Goal: Task Accomplishment & Management: Complete application form

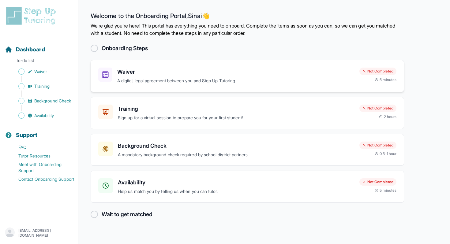
click at [206, 79] on p "A digital, legal agreement between you and Step Up Tutoring" at bounding box center [235, 80] width 237 height 7
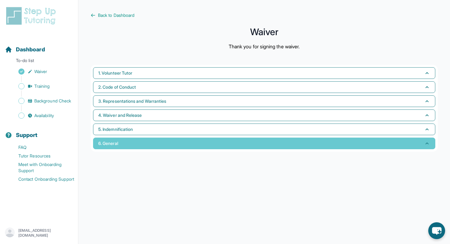
click at [130, 146] on button "6. General" at bounding box center [264, 144] width 342 height 12
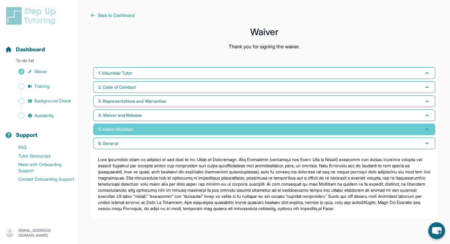
click at [137, 131] on button "5. Indemnification" at bounding box center [264, 130] width 342 height 12
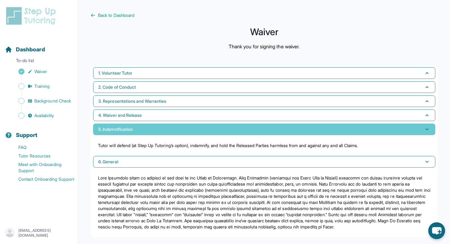
click at [137, 131] on button "5. Indemnification" at bounding box center [264, 130] width 342 height 12
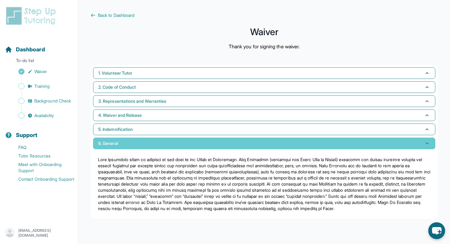
click at [134, 144] on button "6. General" at bounding box center [264, 144] width 342 height 12
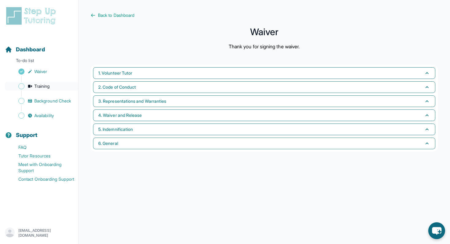
click at [51, 87] on link "Training" at bounding box center [41, 86] width 73 height 9
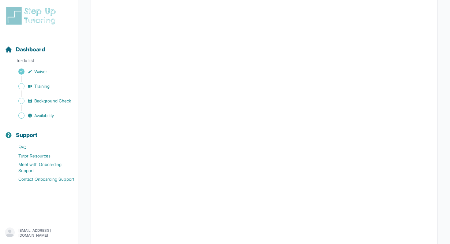
scroll to position [118, 0]
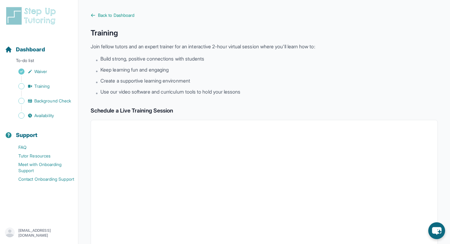
click at [45, 105] on div "Sidebar" at bounding box center [40, 108] width 71 height 6
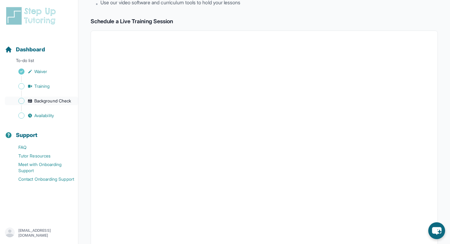
scroll to position [60, 0]
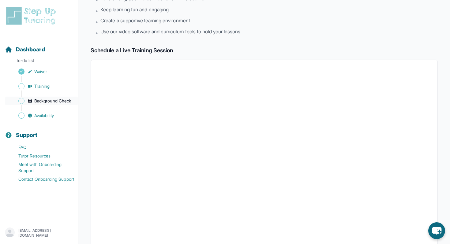
click at [73, 101] on link "Background Check" at bounding box center [41, 101] width 73 height 9
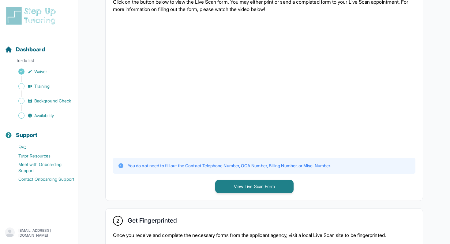
scroll to position [188, 0]
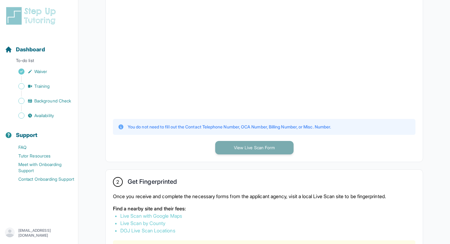
click at [261, 149] on button "View Live Scan Form" at bounding box center [254, 147] width 78 height 13
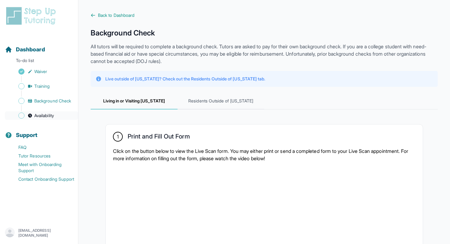
click at [33, 119] on link "Availability" at bounding box center [41, 115] width 73 height 9
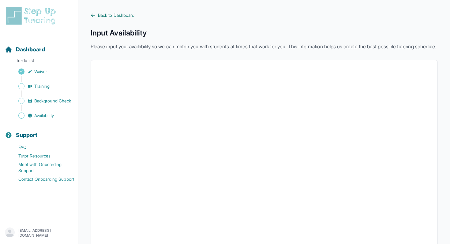
click at [111, 16] on span "Back to Dashboard" at bounding box center [116, 15] width 36 height 6
